Goal: Information Seeking & Learning: Learn about a topic

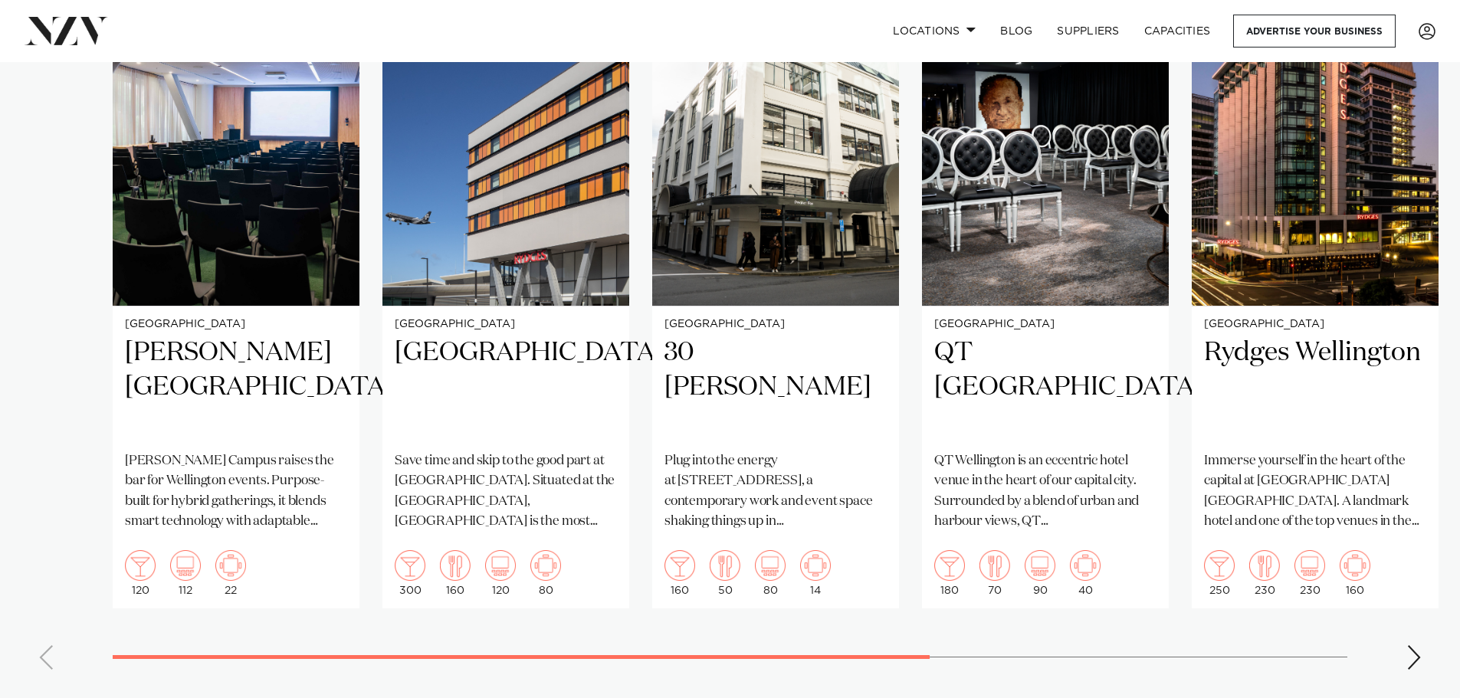
scroll to position [1149, 0]
click at [1417, 644] on div "Next slide" at bounding box center [1413, 656] width 15 height 25
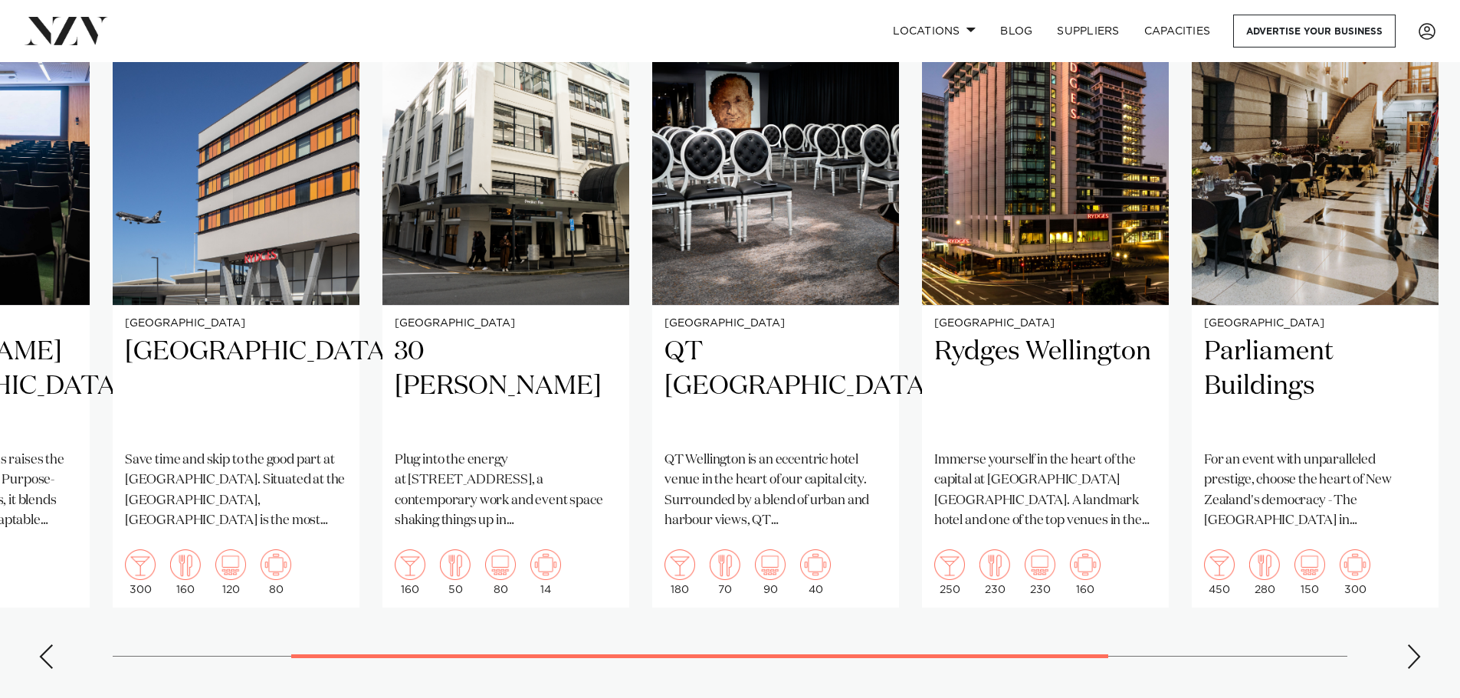
click at [1417, 644] on div "Next slide" at bounding box center [1413, 656] width 15 height 25
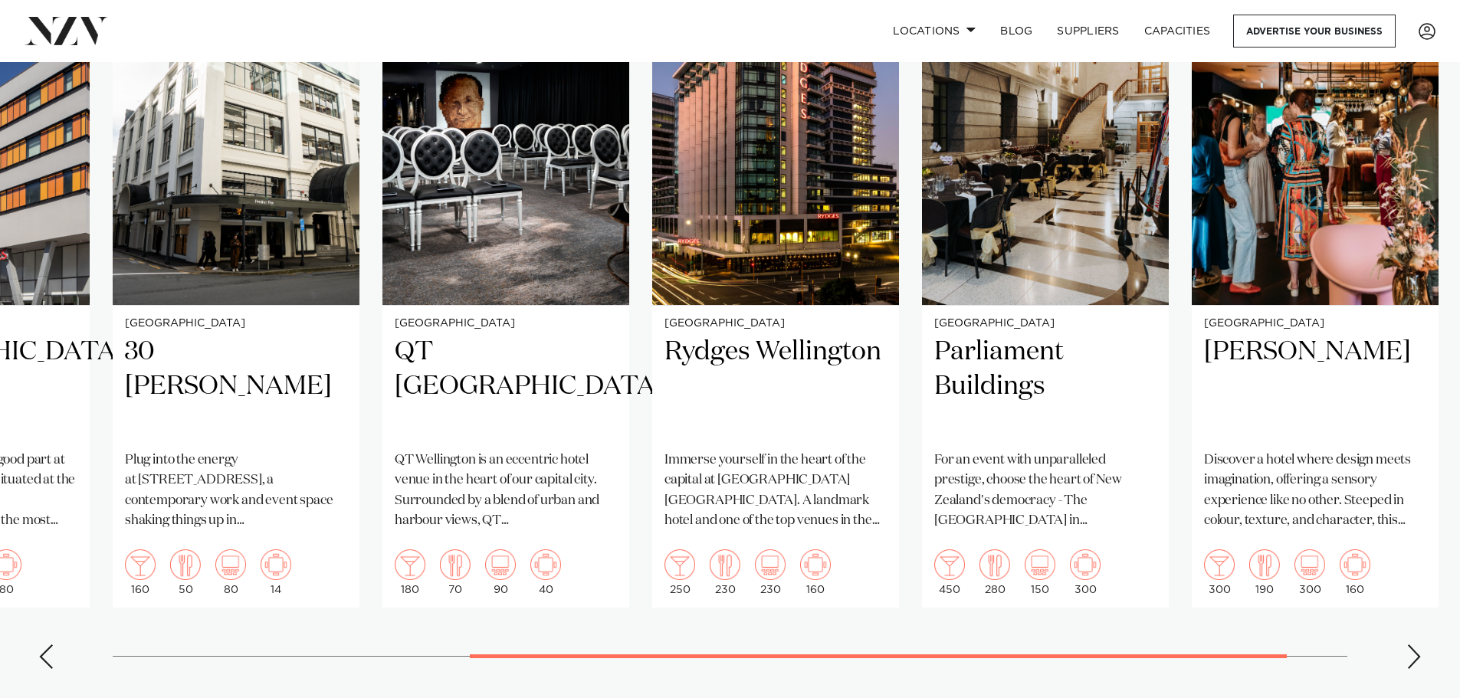
click at [1417, 644] on div "Next slide" at bounding box center [1413, 656] width 15 height 25
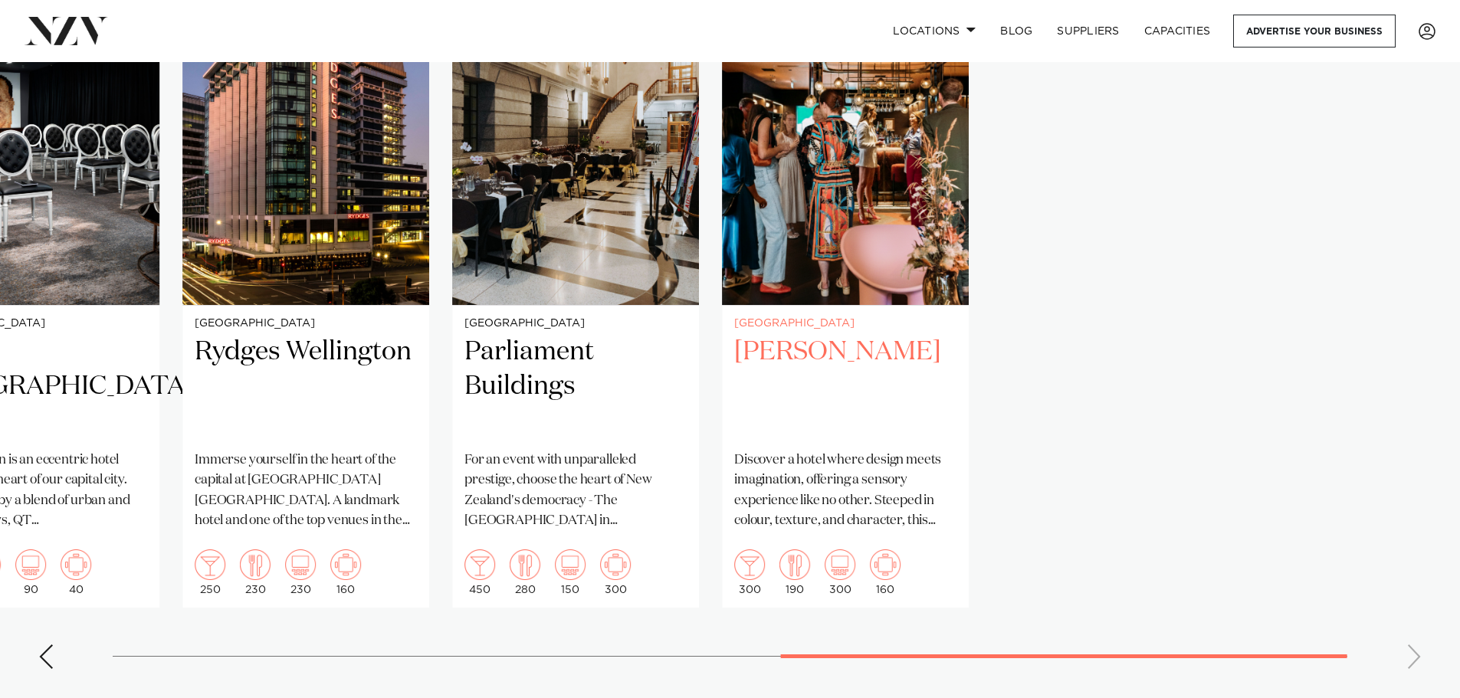
click at [0, 0] on slot "[GEOGRAPHIC_DATA] [PERSON_NAME][GEOGRAPHIC_DATA] [PERSON_NAME][GEOGRAPHIC_DATA]…" at bounding box center [0, 0] width 0 height 0
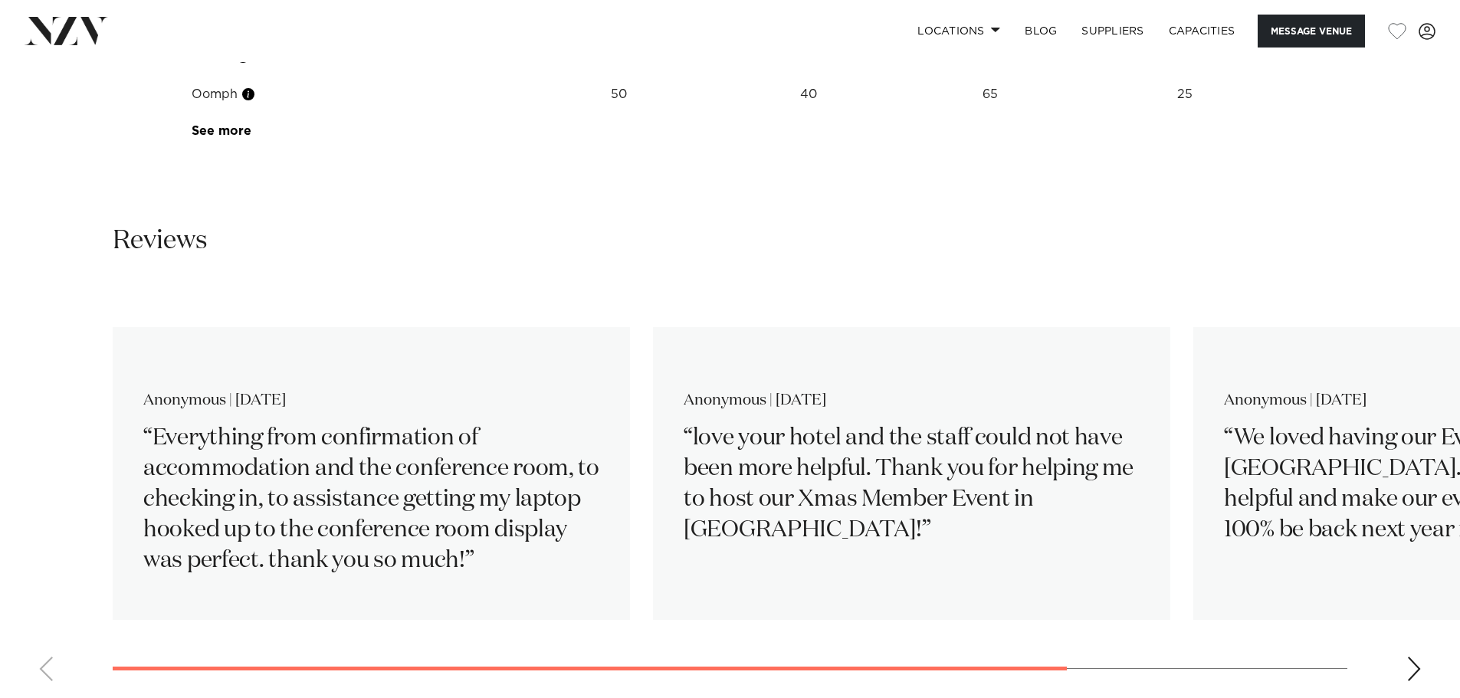
scroll to position [2299, 0]
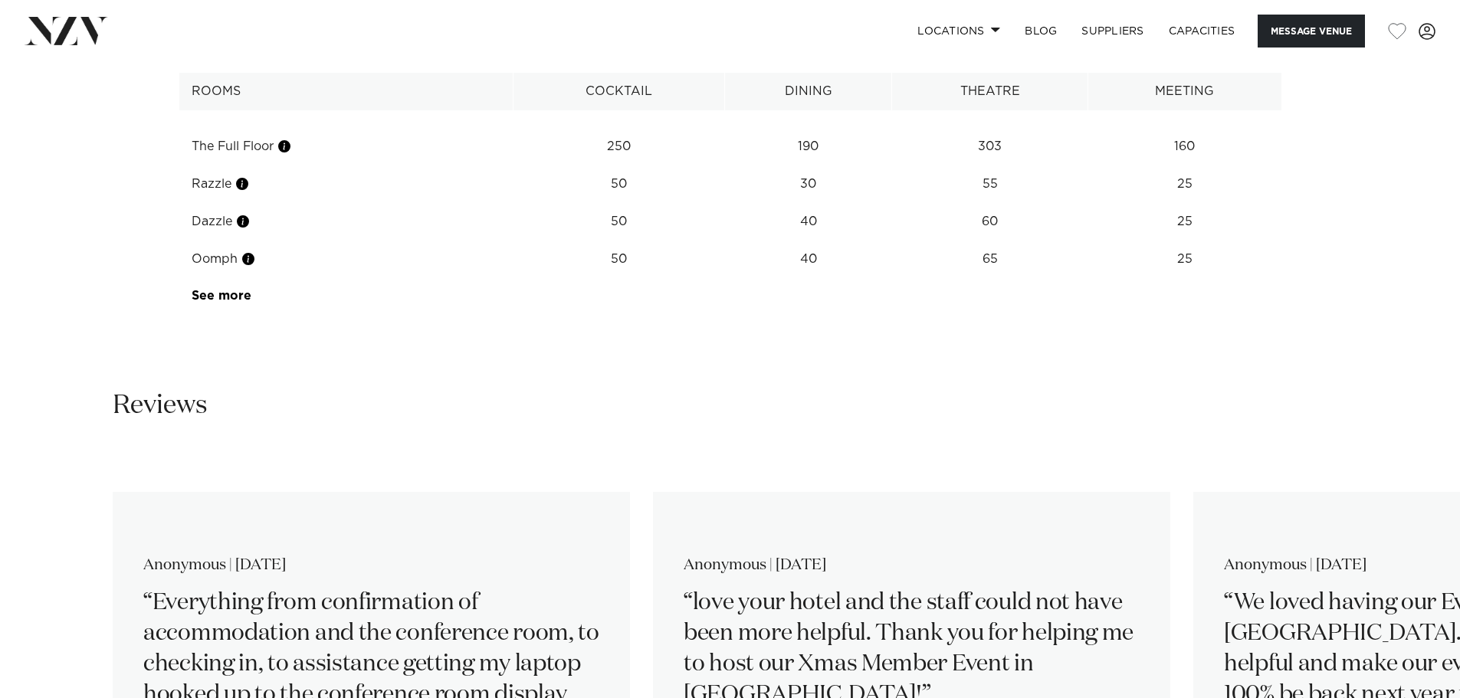
scroll to position [2222, 0]
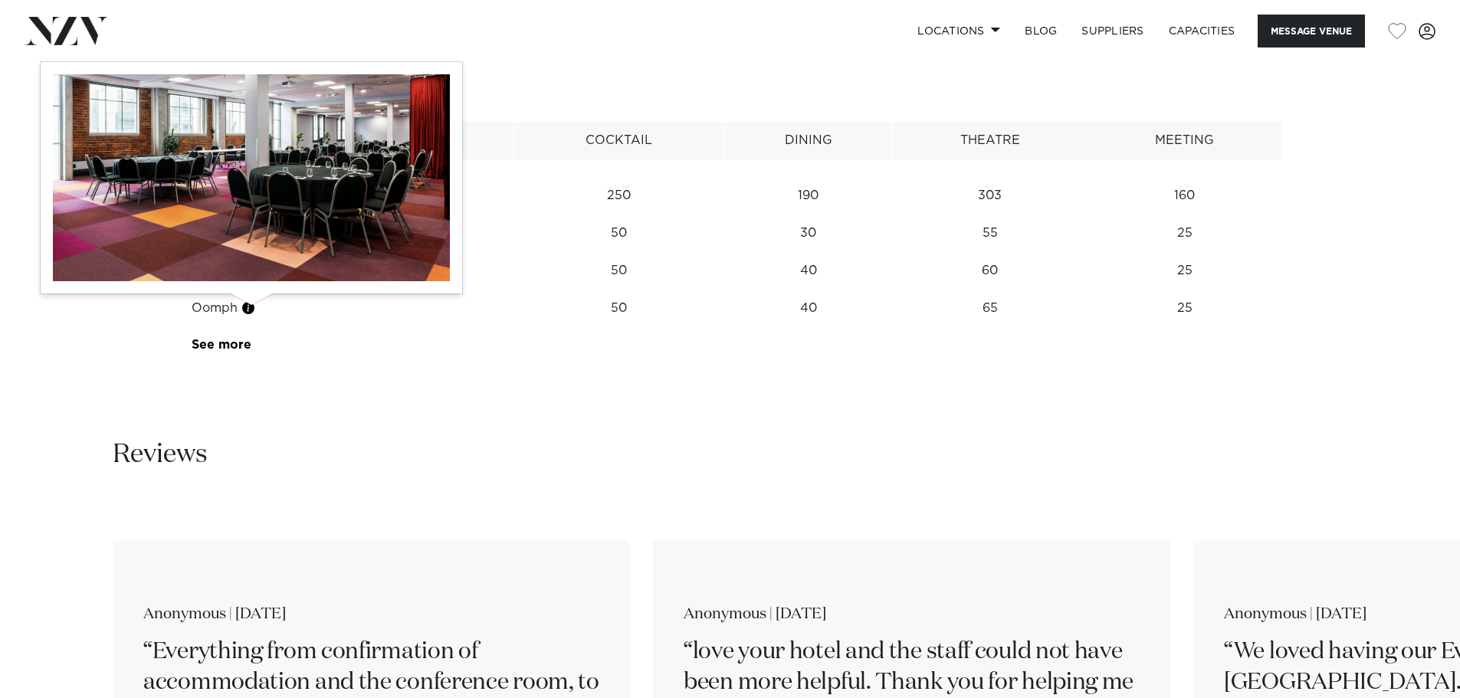
click at [250, 309] on button "button" at bounding box center [248, 307] width 15 height 15
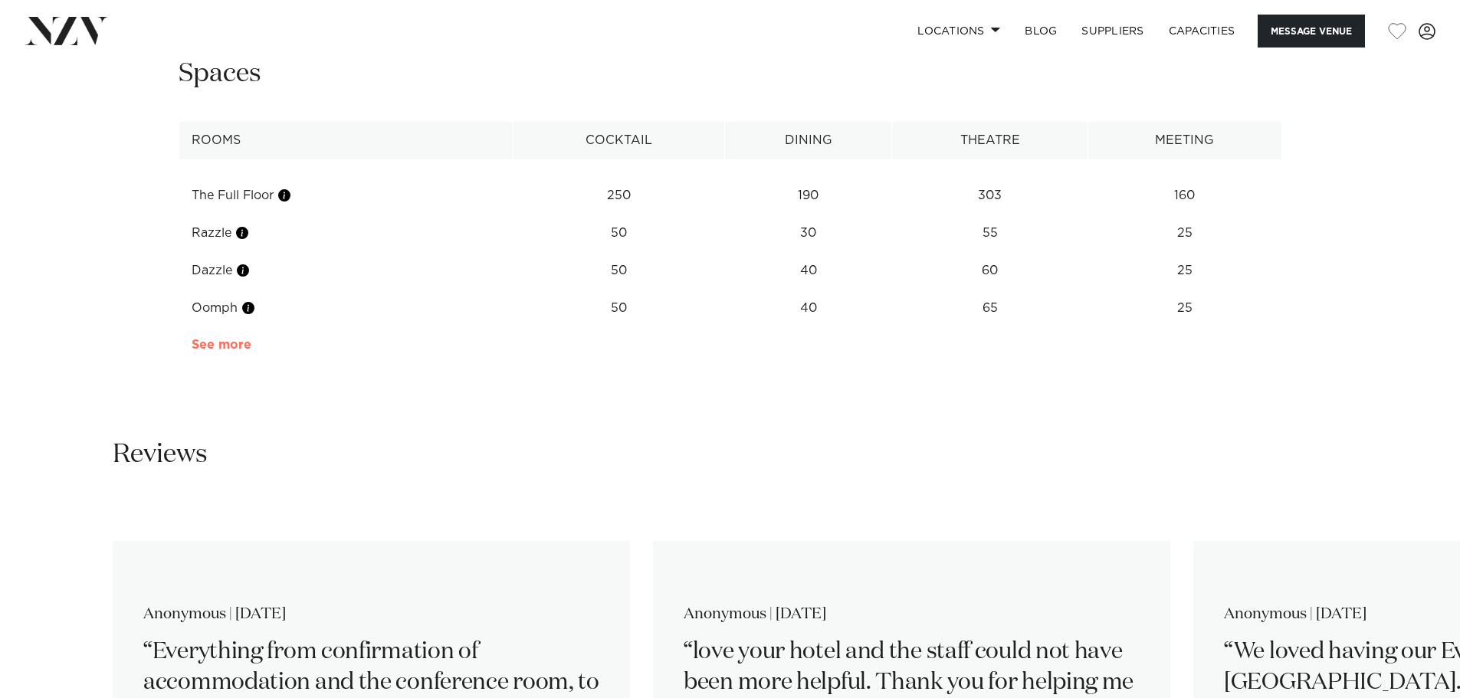
click at [232, 349] on link "See more" at bounding box center [252, 345] width 120 height 12
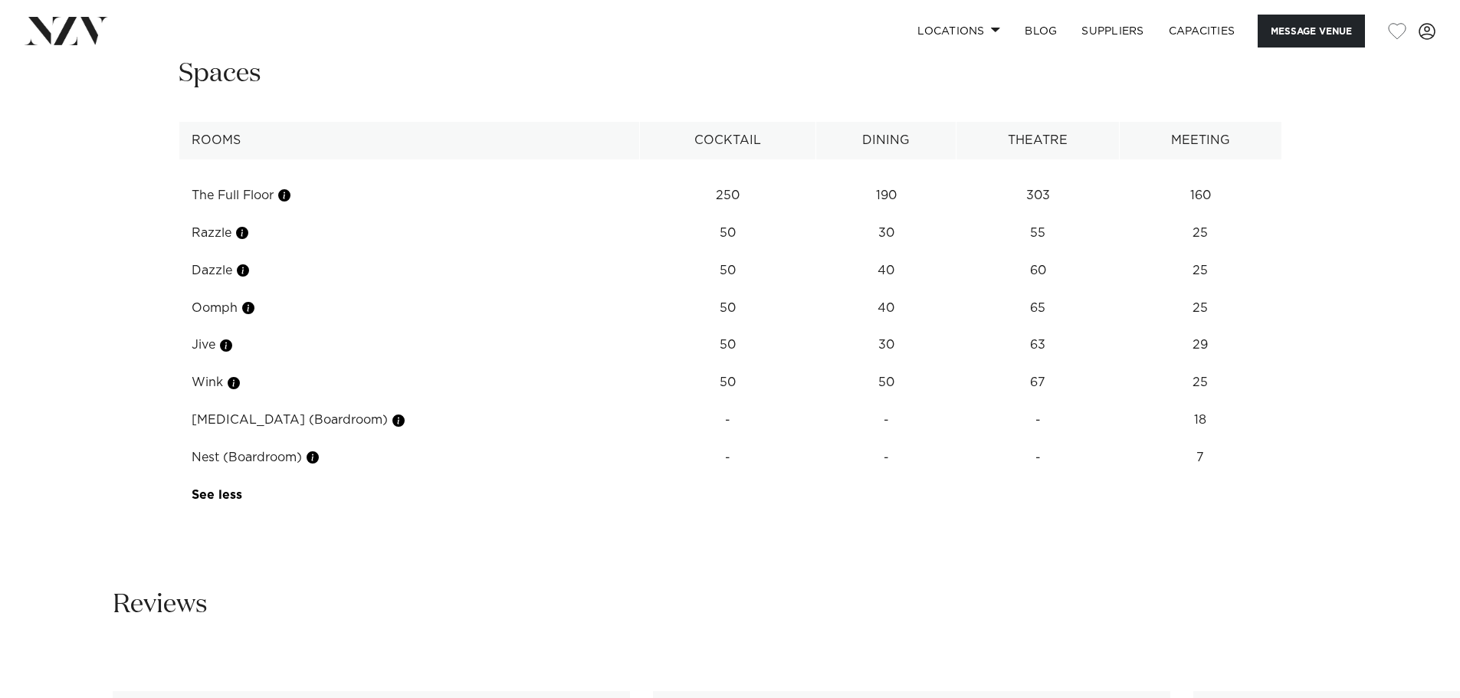
click at [198, 376] on td "Wink" at bounding box center [409, 383] width 461 height 38
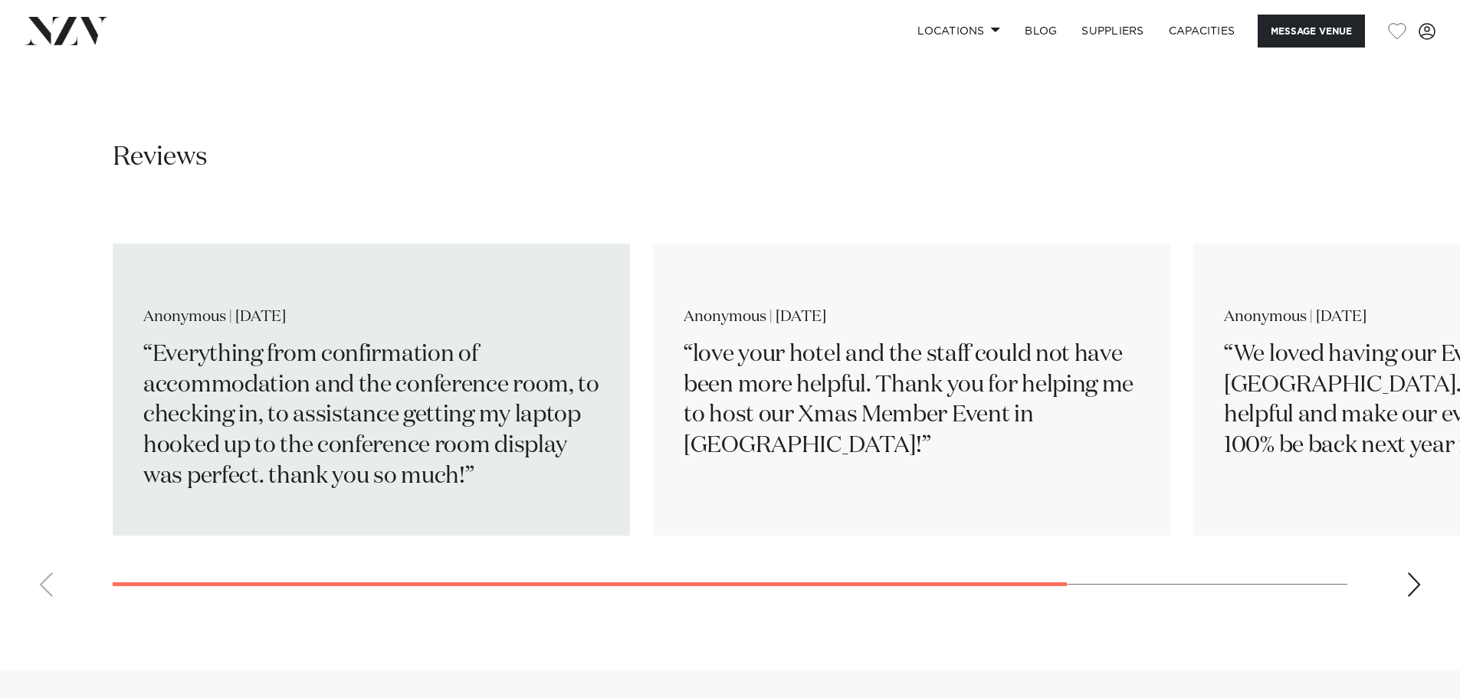
scroll to position [2682, 0]
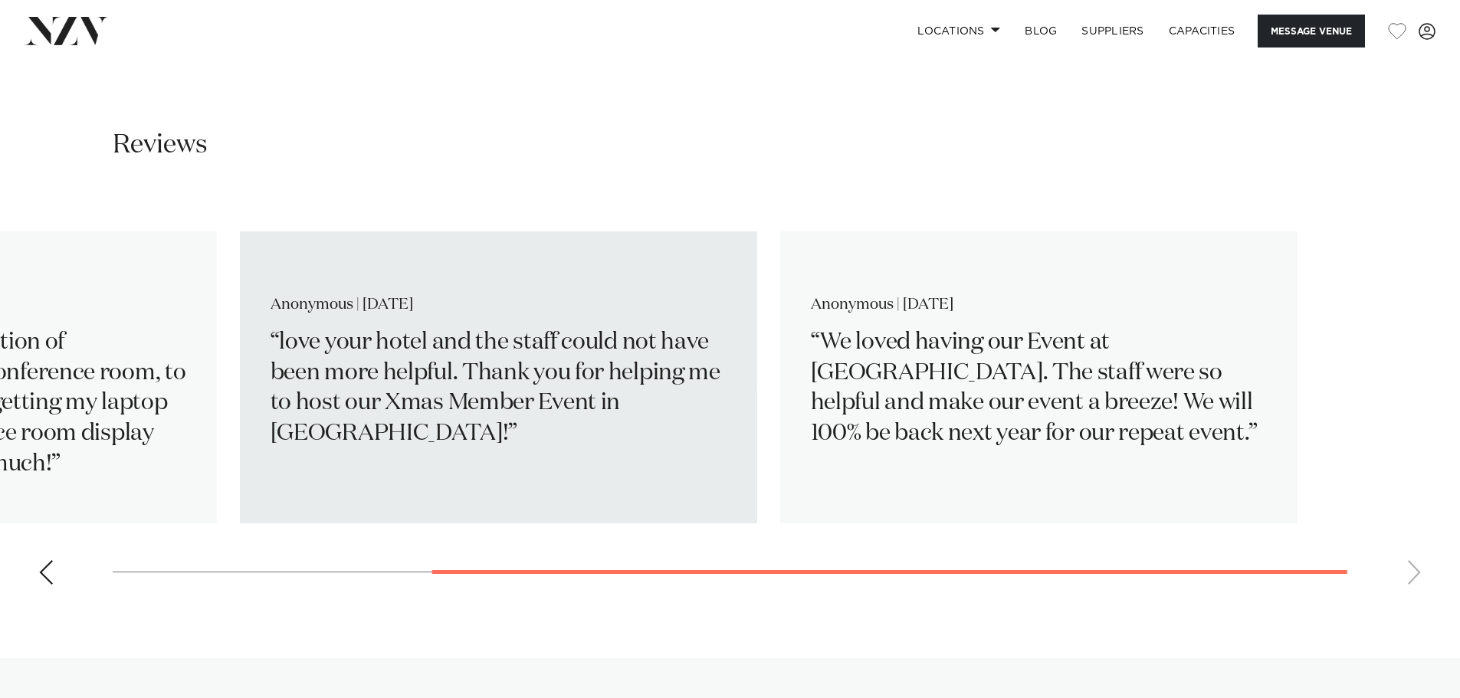
click at [240, 426] on div "Anonymous | December 2024 love your hotel and the staff could not have been mor…" at bounding box center [498, 377] width 517 height 292
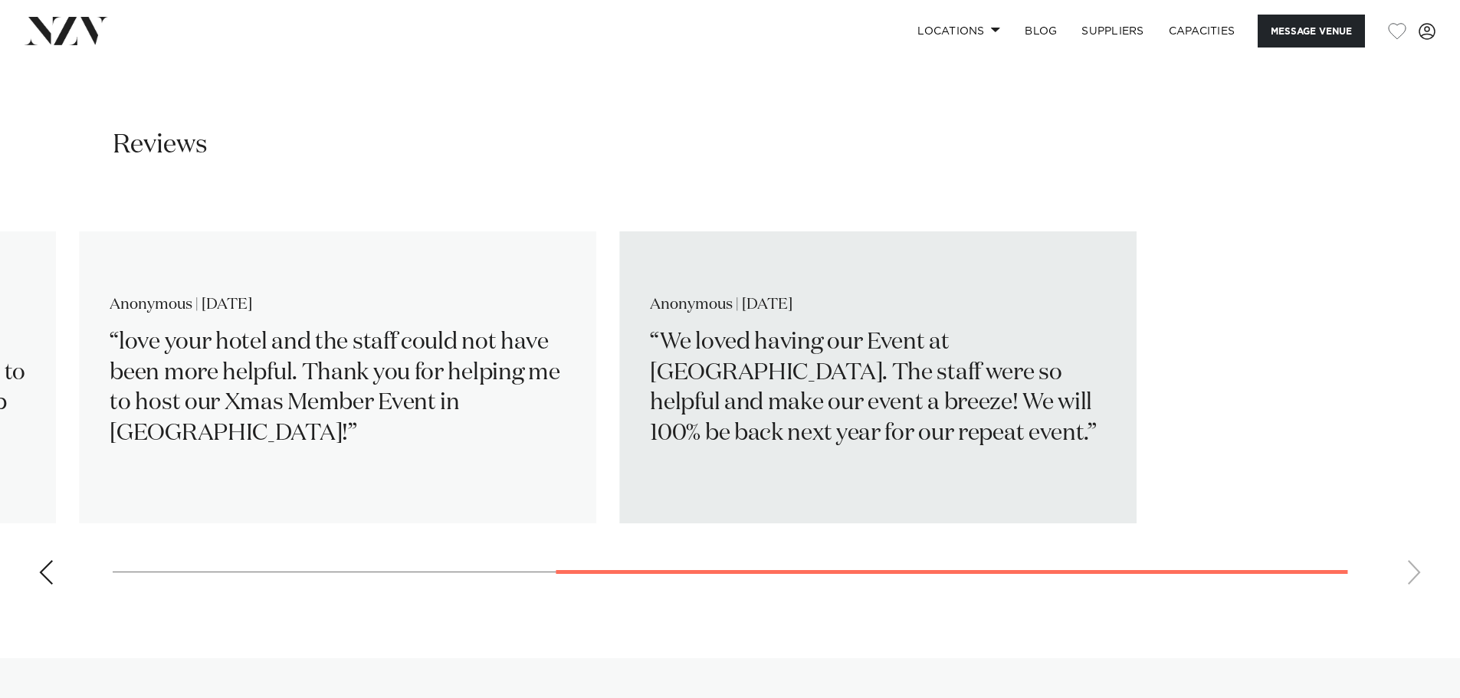
click at [0, 0] on slot "Anonymous | May 2025 Everything from confirmation of accommodation and the conf…" at bounding box center [0, 0] width 0 height 0
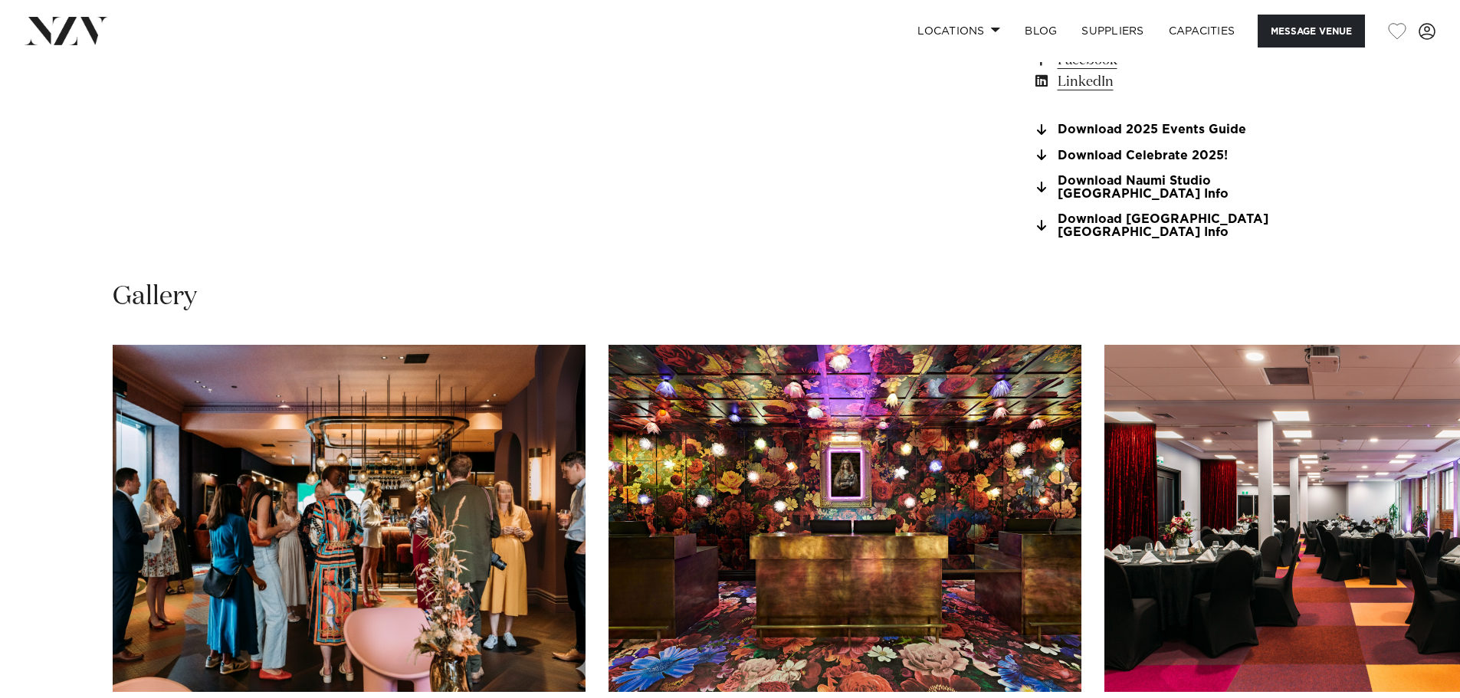
scroll to position [1609, 0]
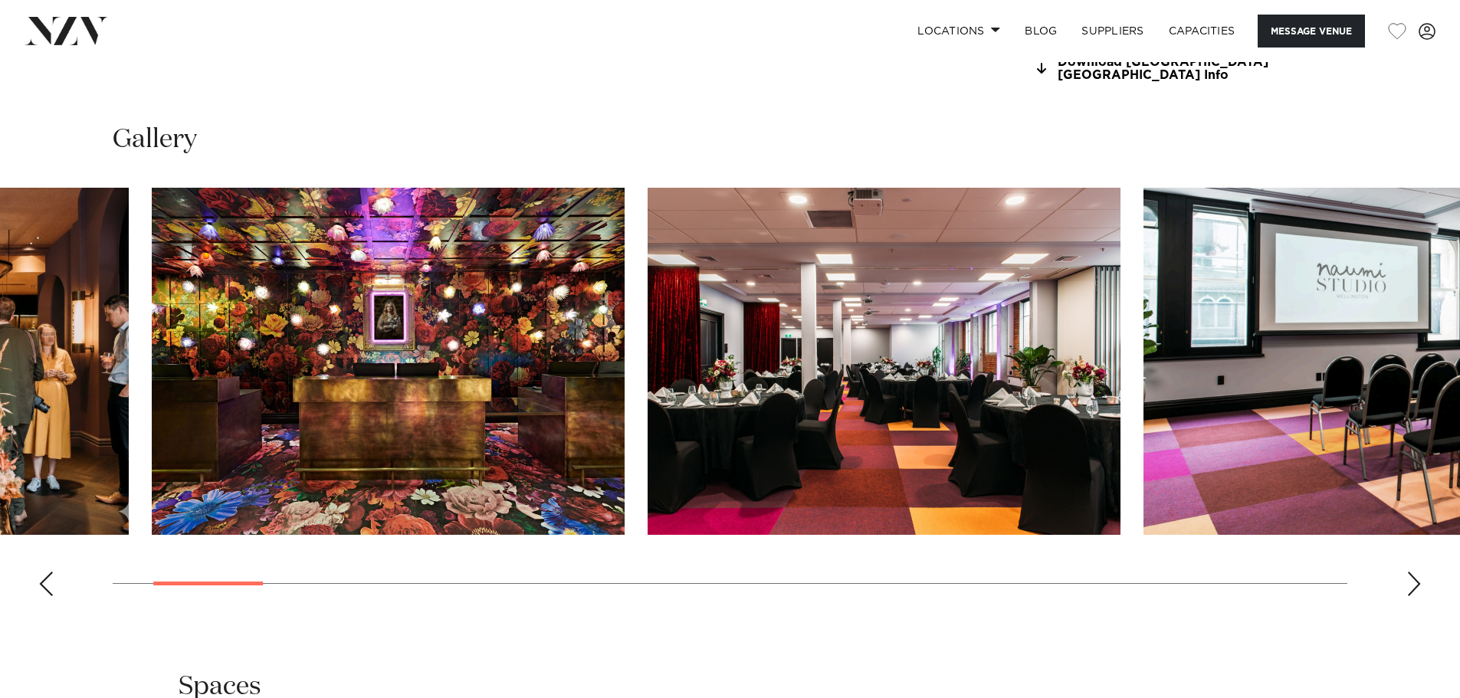
click at [285, 444] on div at bounding box center [273, 361] width 1235 height 347
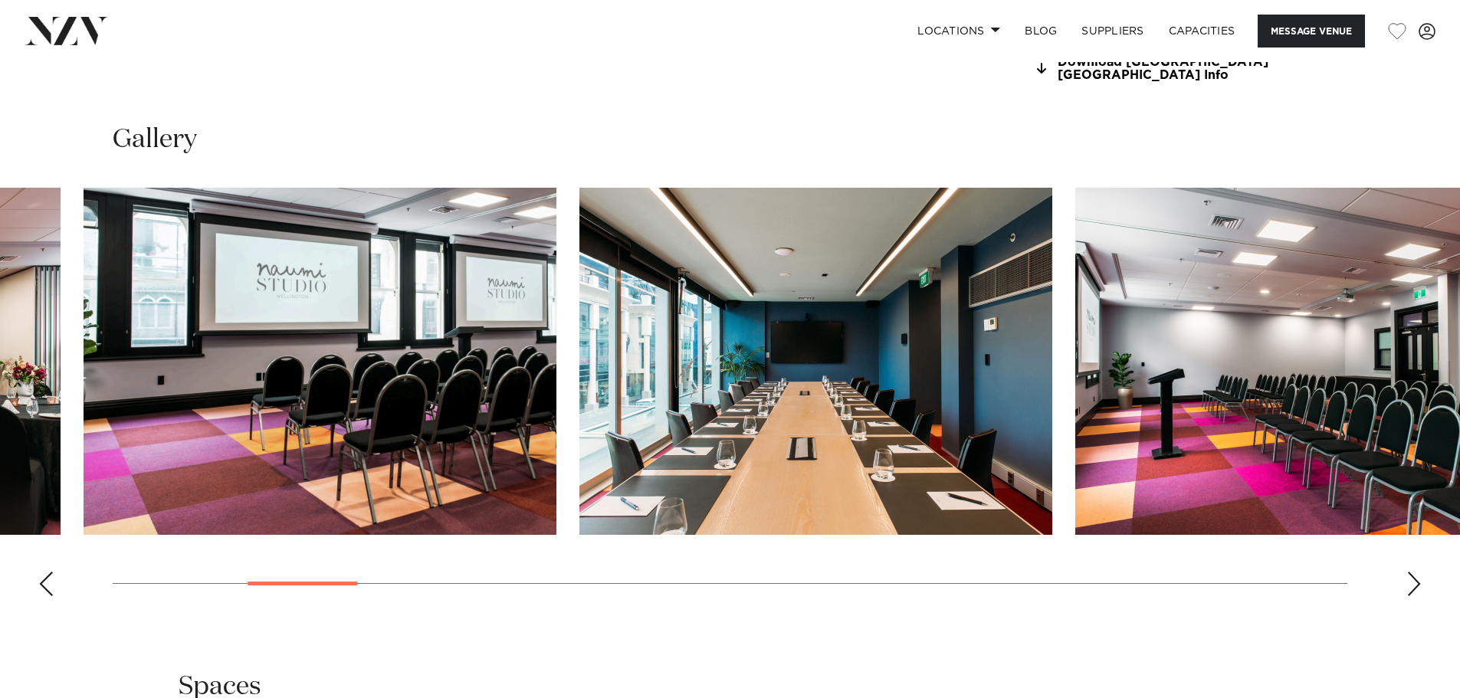
click at [484, 515] on img "4 / 28" at bounding box center [320, 361] width 473 height 347
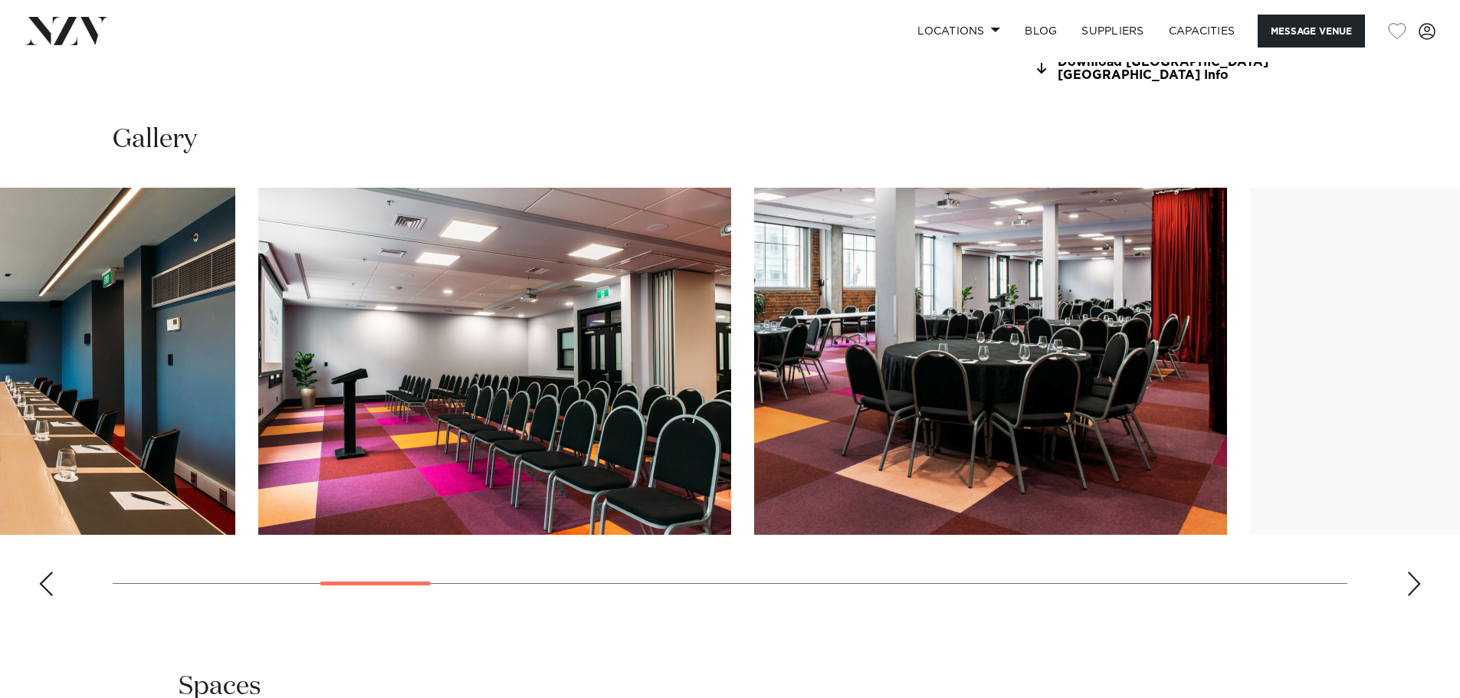
click at [403, 462] on img "6 / 28" at bounding box center [494, 361] width 473 height 347
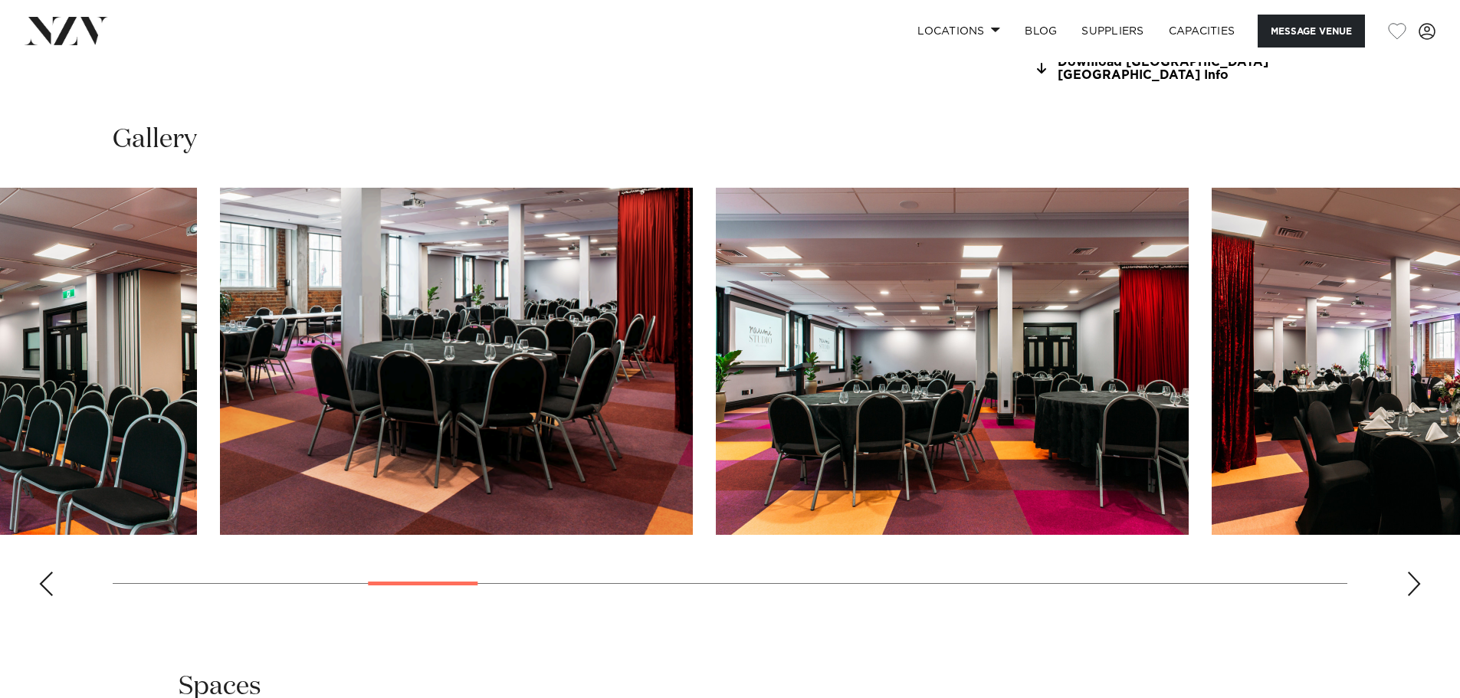
click at [477, 520] on img "7 / 28" at bounding box center [456, 361] width 473 height 347
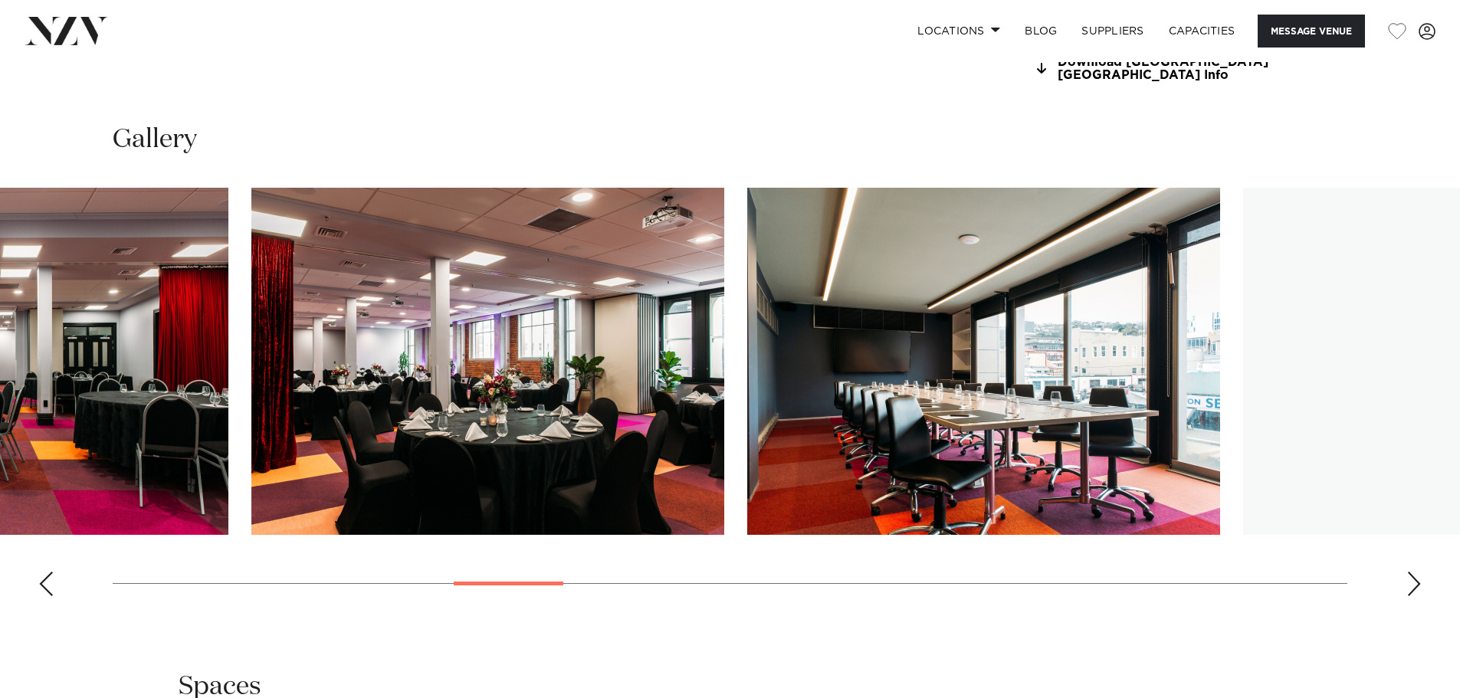
click at [334, 340] on img "9 / 28" at bounding box center [487, 361] width 473 height 347
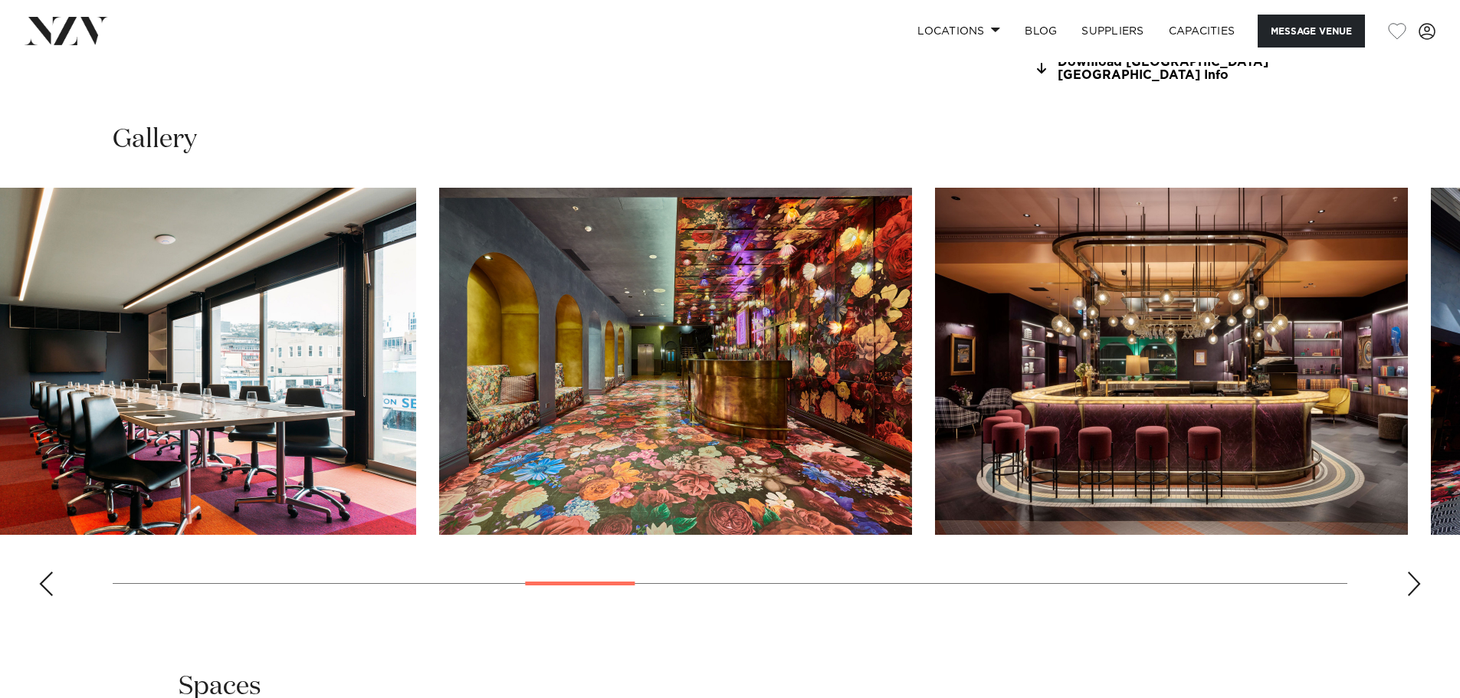
click at [268, 405] on swiper-container at bounding box center [730, 398] width 1460 height 421
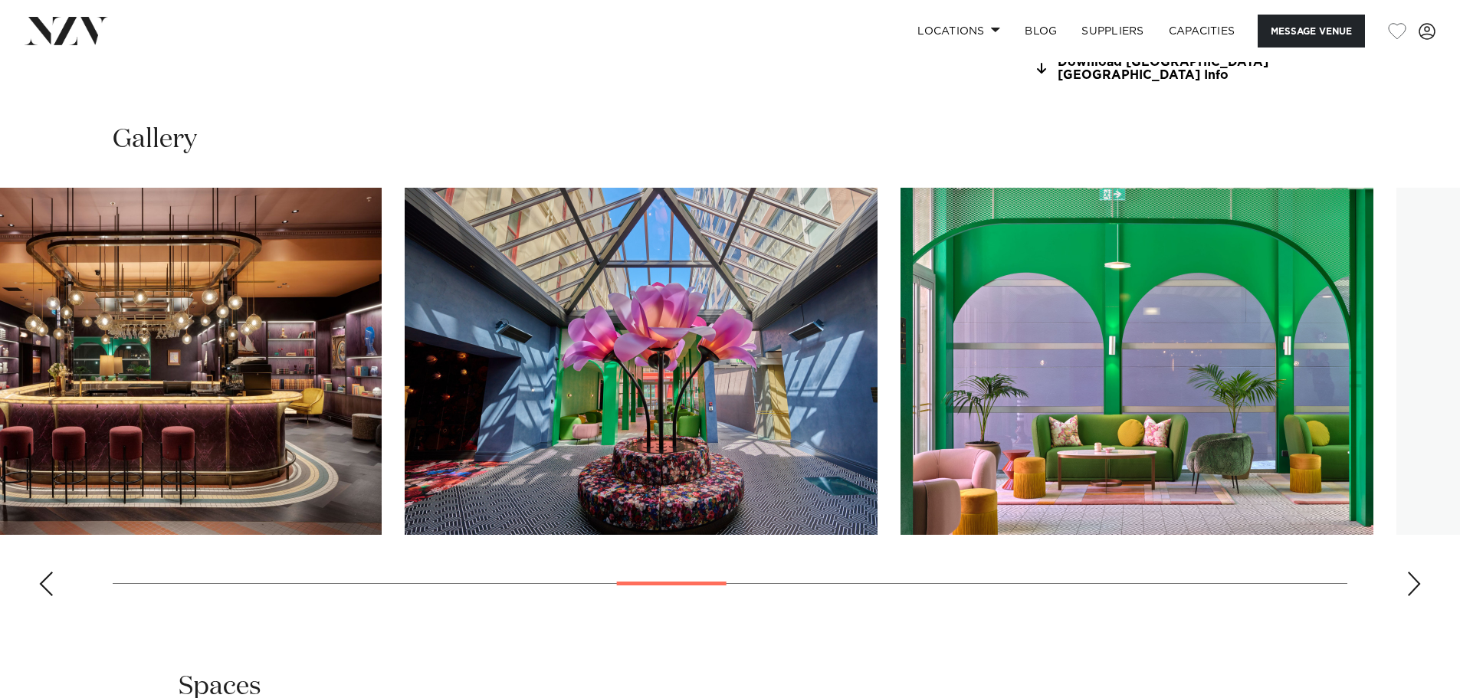
click at [418, 412] on img "13 / 28" at bounding box center [641, 361] width 473 height 347
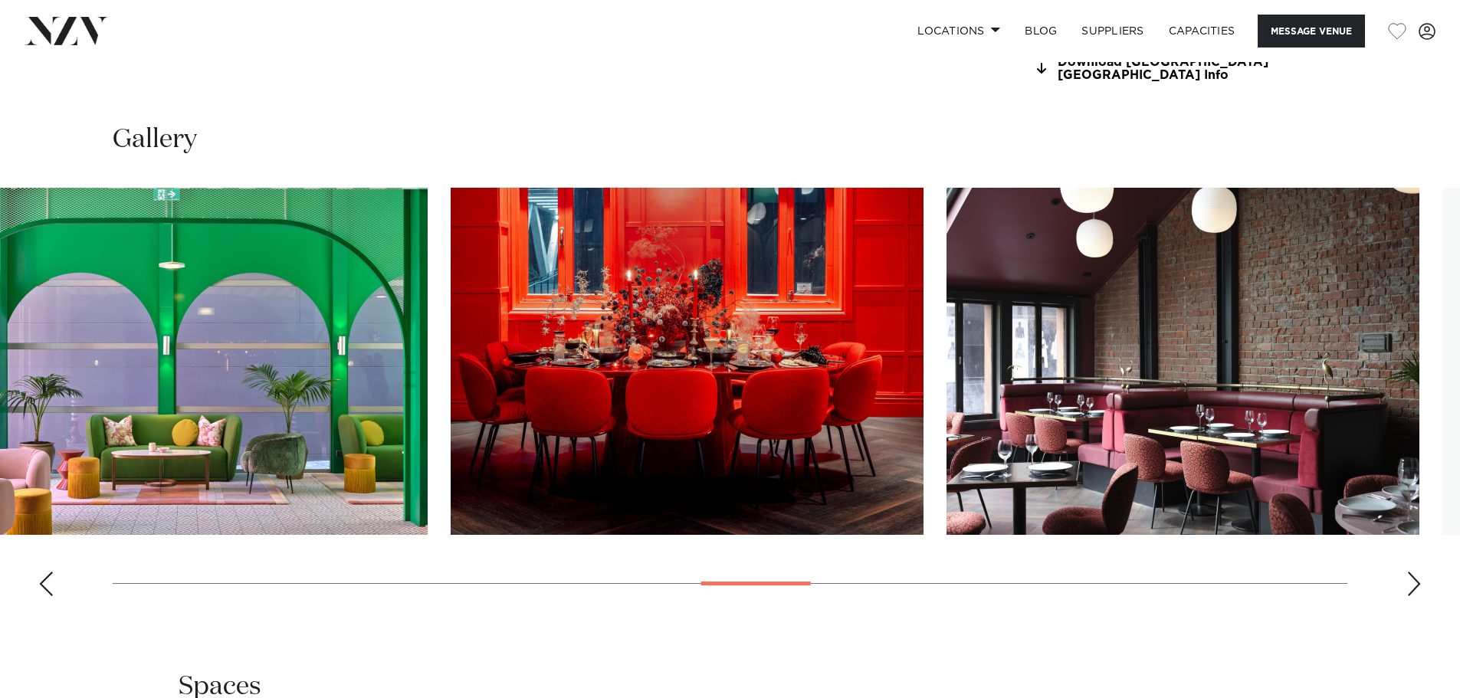
click at [336, 457] on img "14 / 28" at bounding box center [191, 361] width 473 height 347
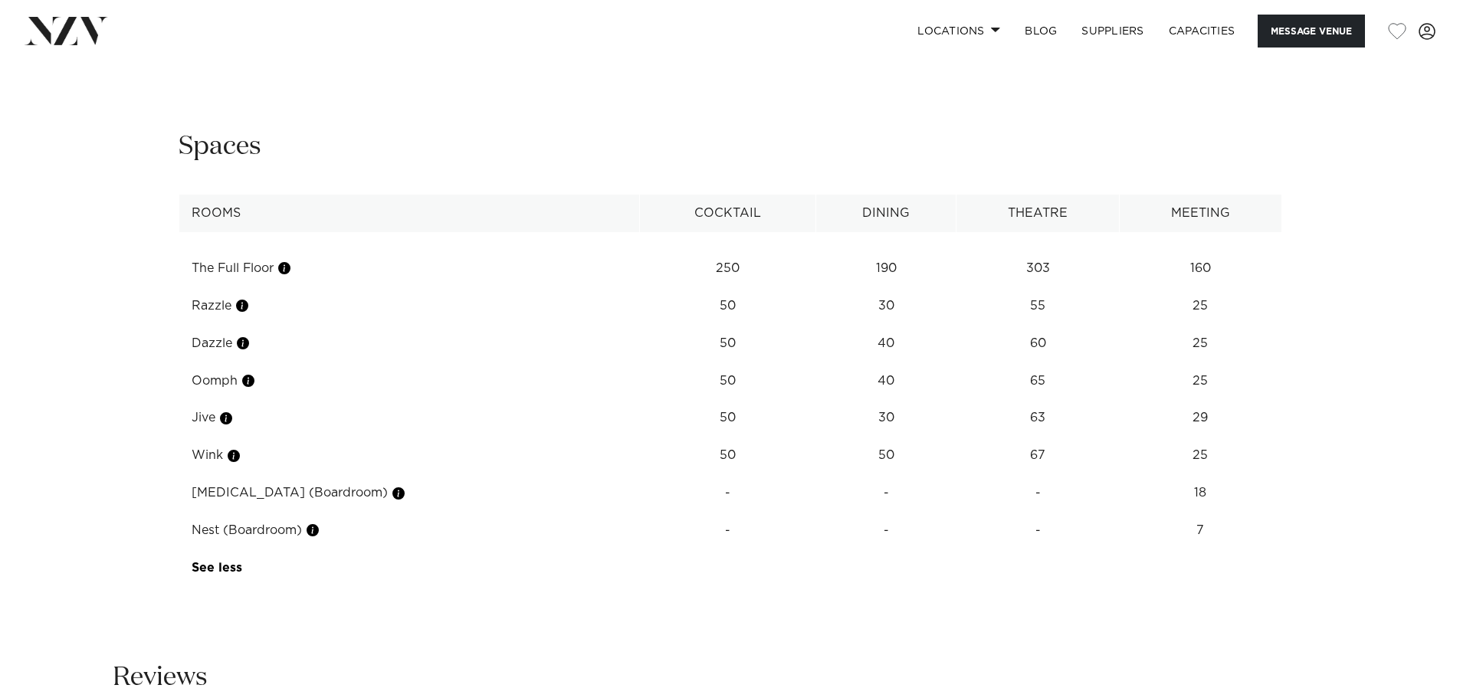
scroll to position [2146, 0]
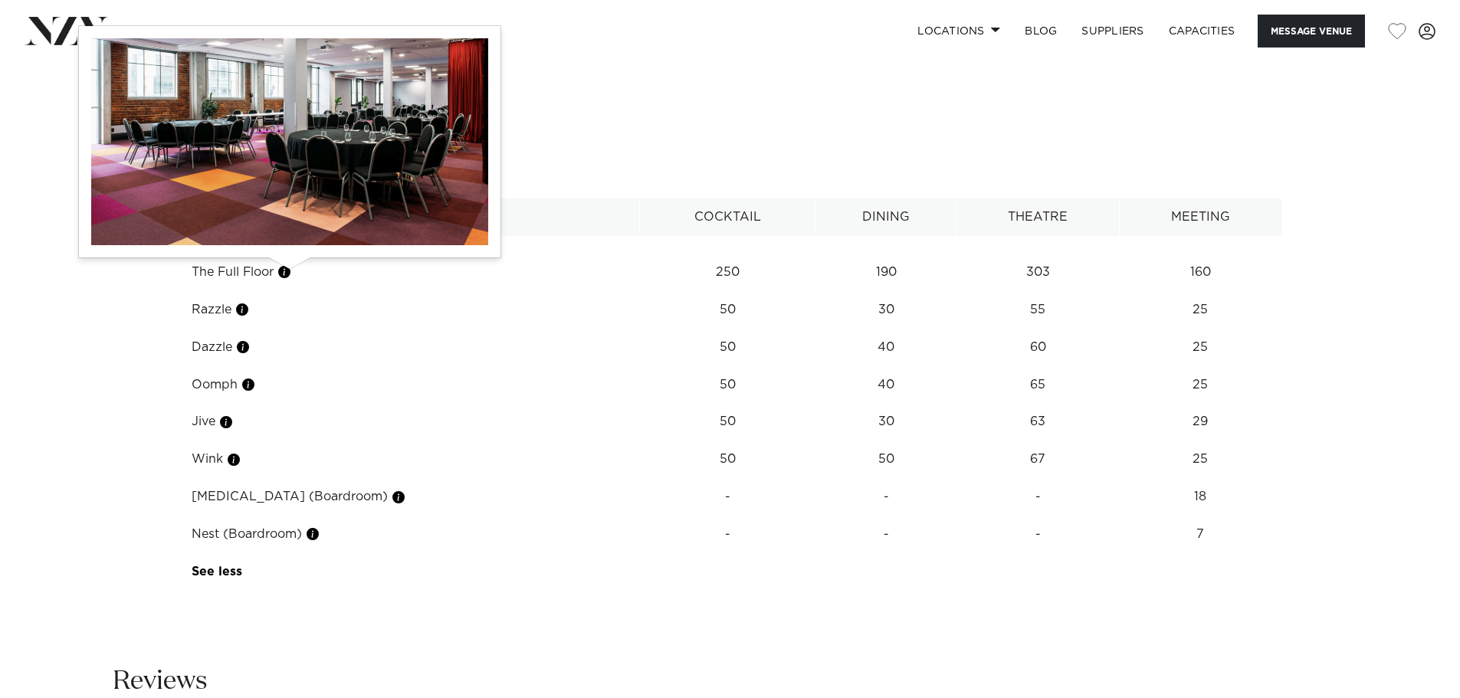
click at [287, 273] on button "button" at bounding box center [284, 271] width 15 height 15
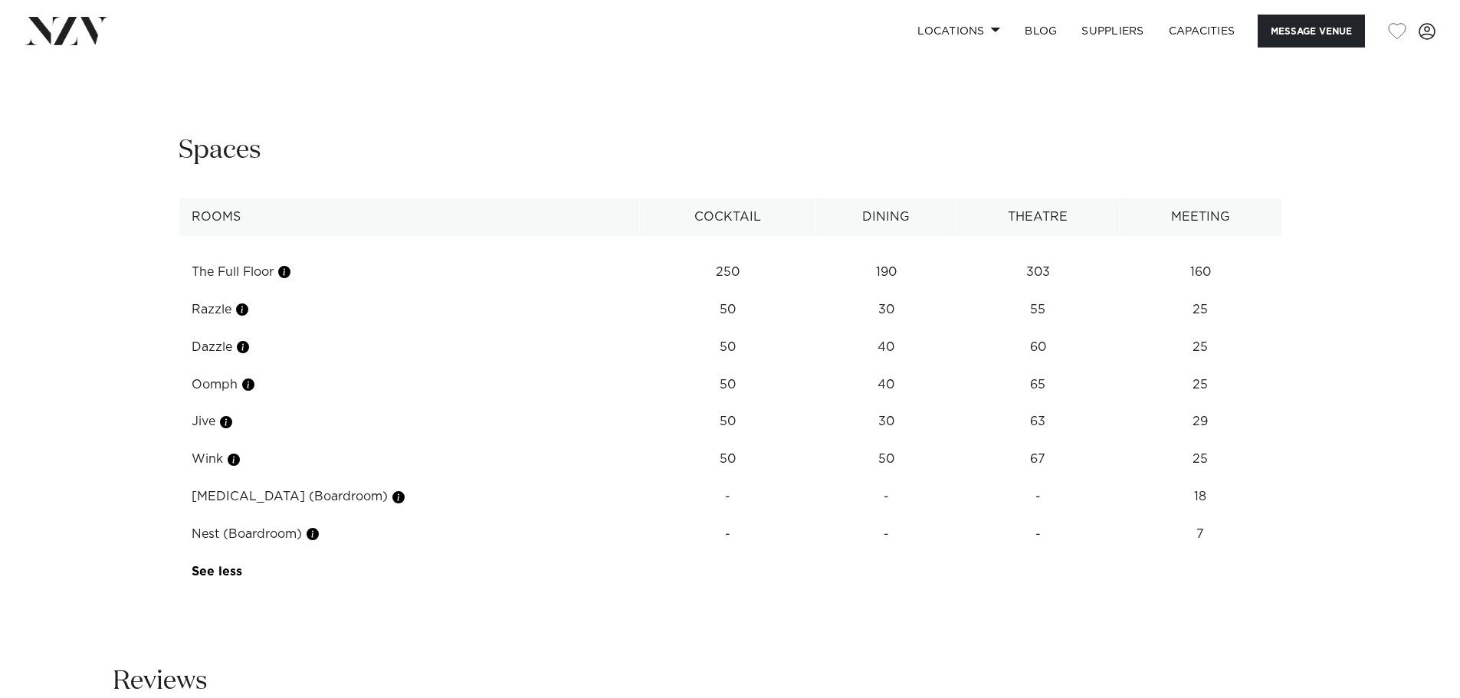
click at [237, 274] on td "The Full Floor" at bounding box center [409, 273] width 461 height 38
click at [272, 271] on td "The Full Floor" at bounding box center [409, 273] width 461 height 38
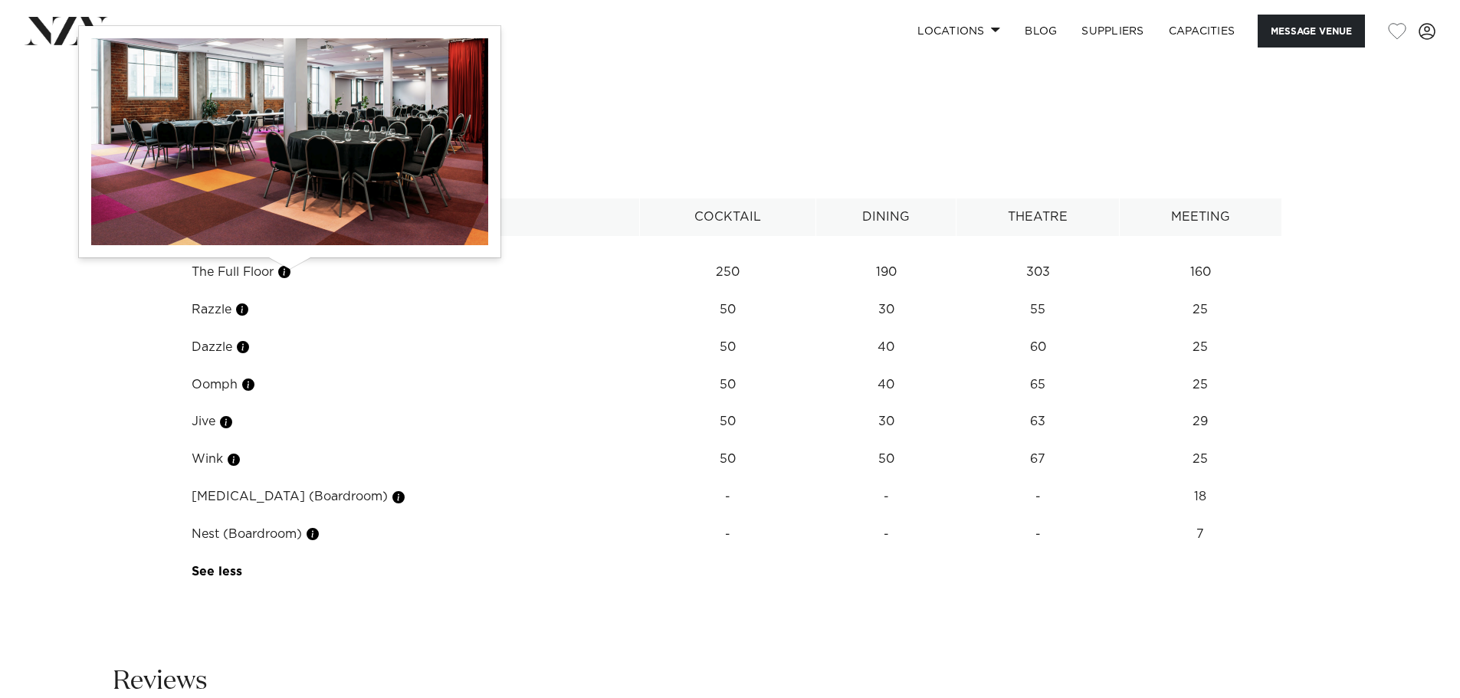
click at [283, 271] on button "button" at bounding box center [284, 271] width 15 height 15
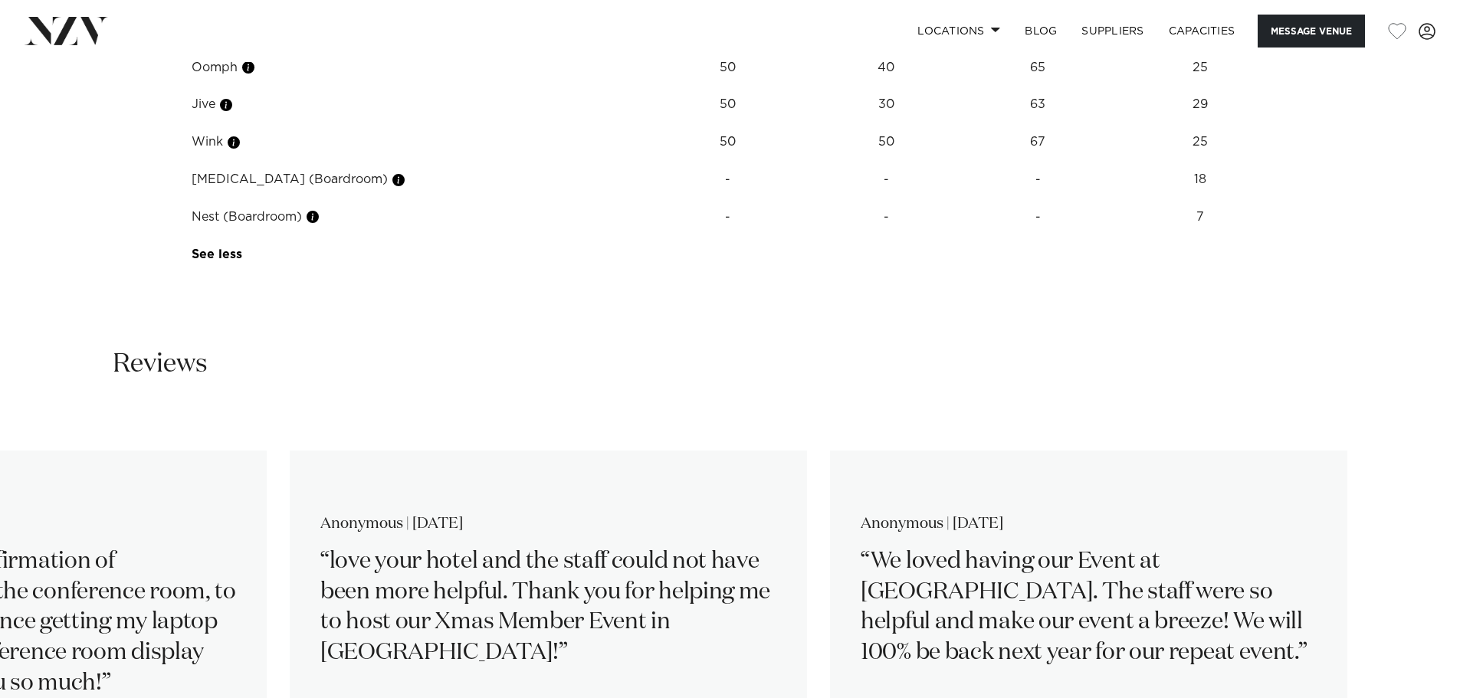
scroll to position [2222, 0]
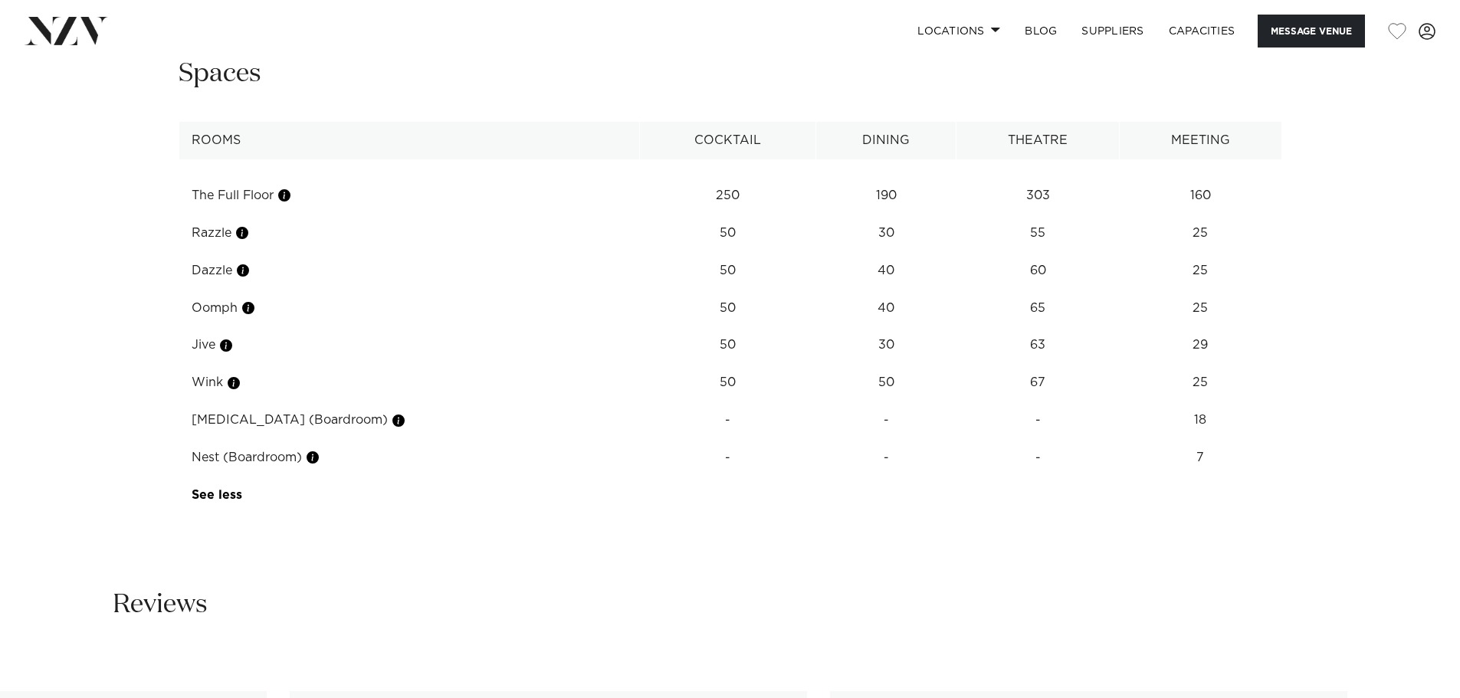
click at [227, 202] on td "The Full Floor" at bounding box center [409, 196] width 461 height 38
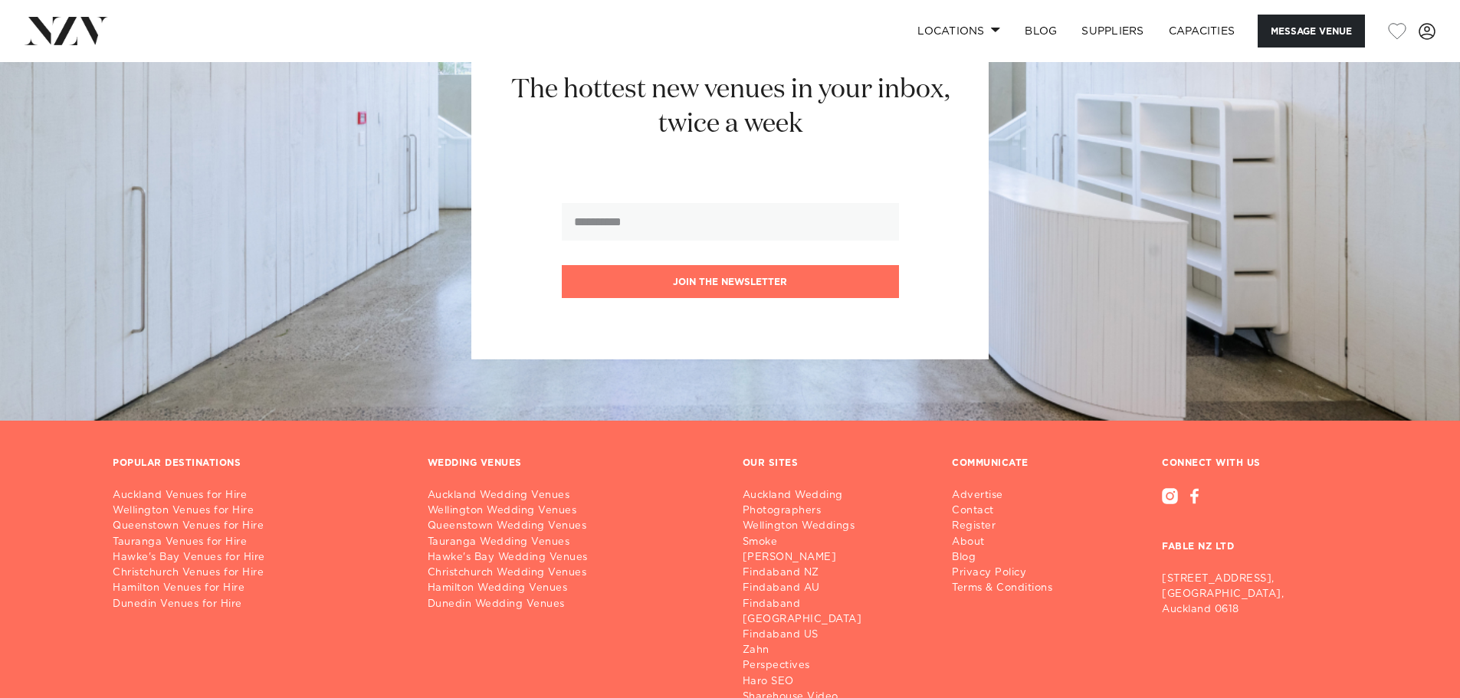
scroll to position [4445, 0]
